Goal: Check status: Check status

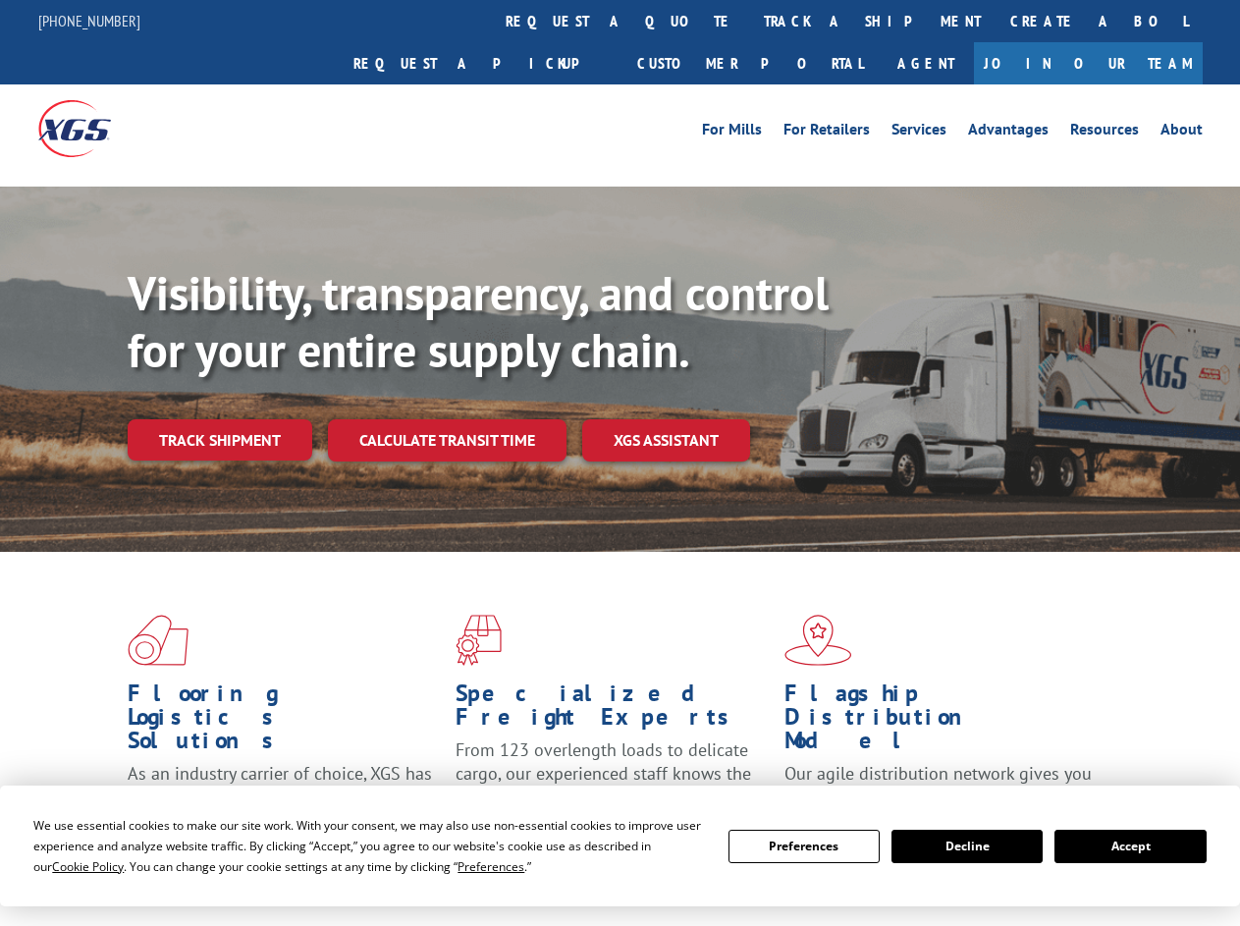
click at [620, 463] on div "Visibility, transparency, and control for your entire supply chain. Track shipm…" at bounding box center [684, 402] width 1113 height 274
click at [69, 866] on span "Cookie Policy" at bounding box center [88, 866] width 72 height 17
click at [472, 866] on div "Flooring Logistics Solutions As an industry carrier of choice, XGS has brought …" at bounding box center [620, 749] width 1240 height 395
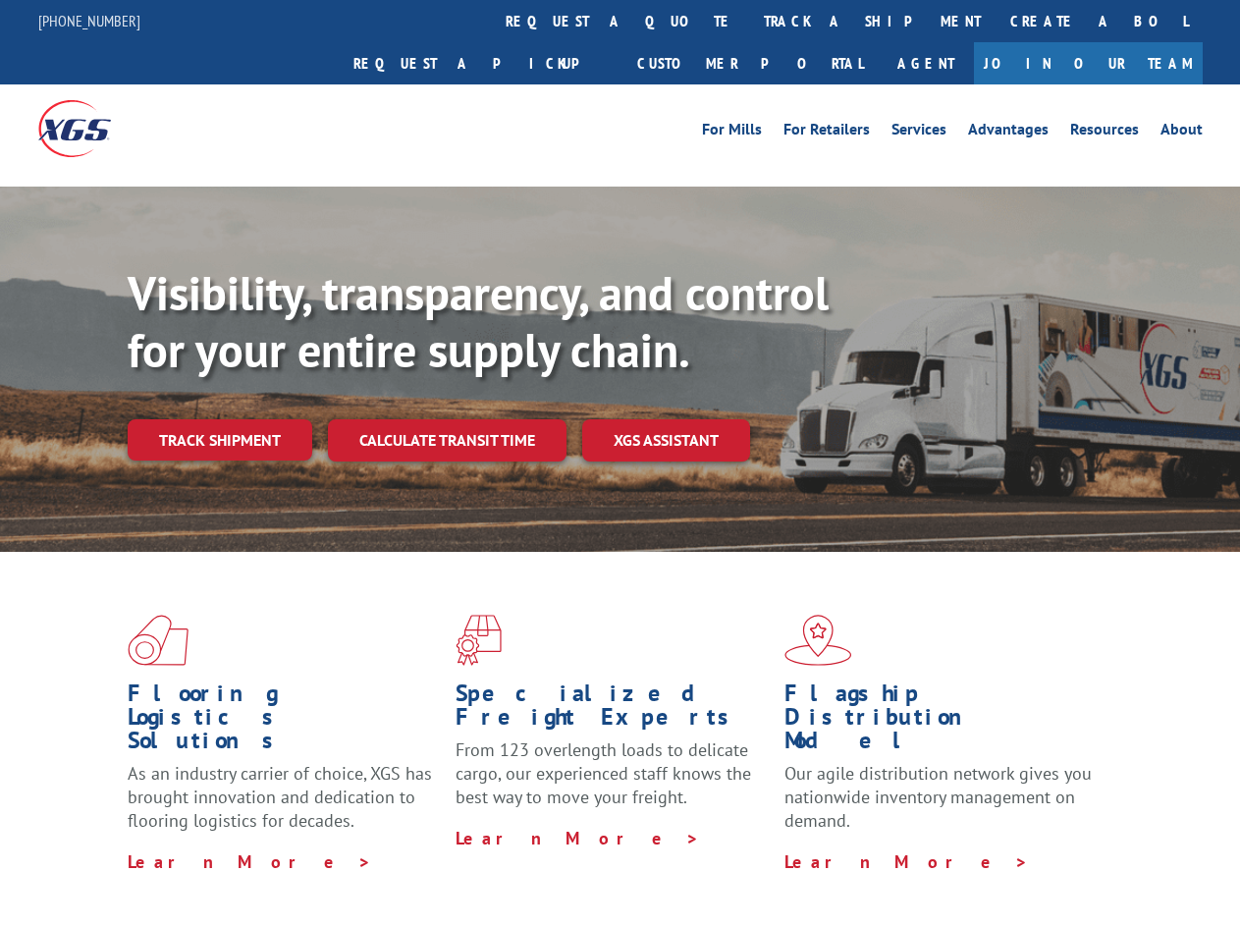
click at [804, 847] on div "Flooring Logistics Solutions As an industry carrier of choice, XGS has brought …" at bounding box center [620, 744] width 1240 height 384
click at [967, 847] on div "Flooring Logistics Solutions As an industry carrier of choice, XGS has brought …" at bounding box center [620, 744] width 1240 height 384
click at [1130, 847] on div "Flooring Logistics Solutions As an industry carrier of choice, XGS has brought …" at bounding box center [620, 744] width 1240 height 384
click at [620, 463] on div "Visibility, transparency, and control for your entire supply chain. Track shipm…" at bounding box center [684, 402] width 1113 height 274
click at [749, 21] on link "track a shipment" at bounding box center [872, 21] width 247 height 42
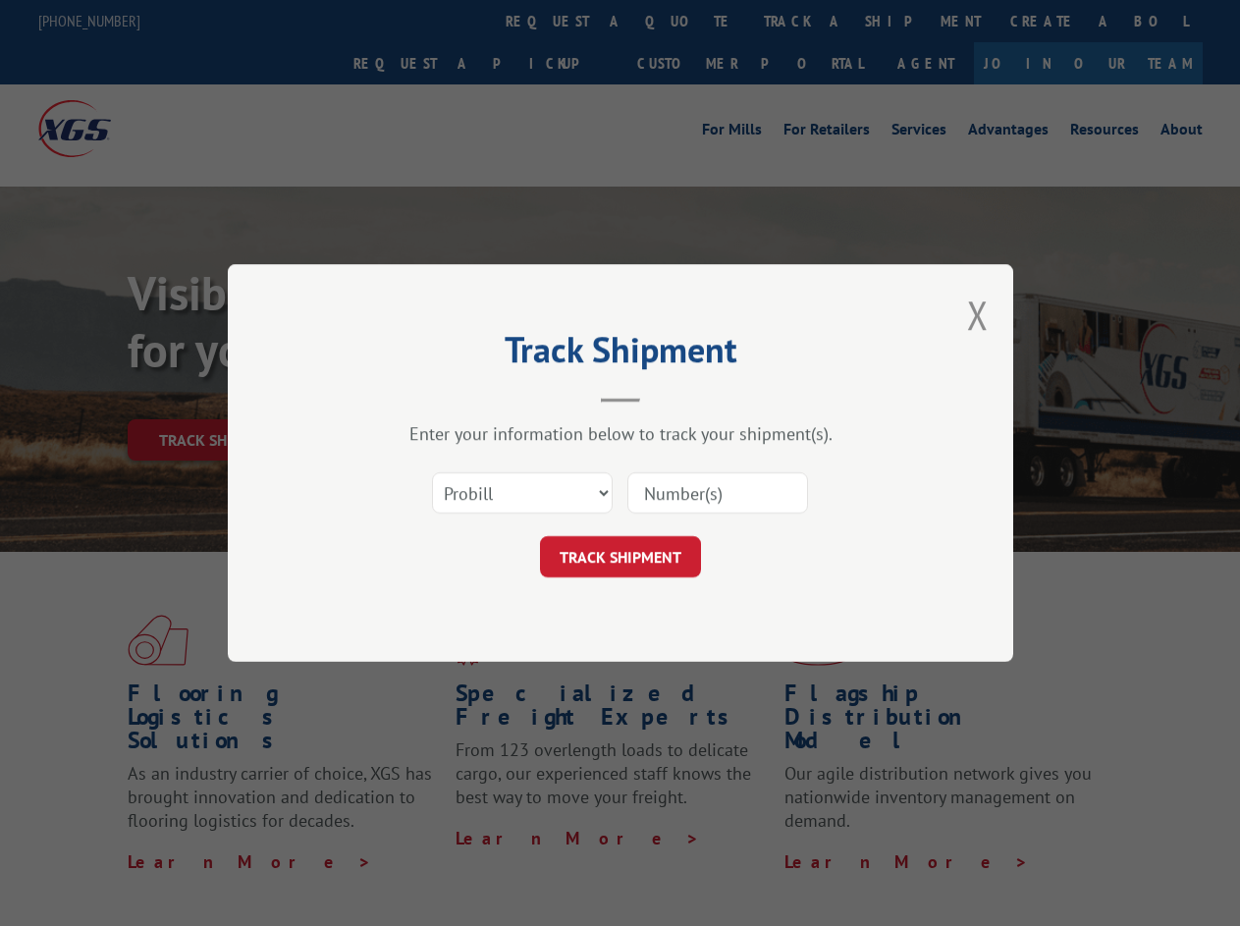
click at [686, 21] on div "Track Shipment Enter your information below to track your shipment(s). Select c…" at bounding box center [620, 463] width 1240 height 926
click at [808, 21] on div "Track Shipment Enter your information below to track your shipment(s). Select c…" at bounding box center [620, 463] width 1240 height 926
